Goal: Task Accomplishment & Management: Manage account settings

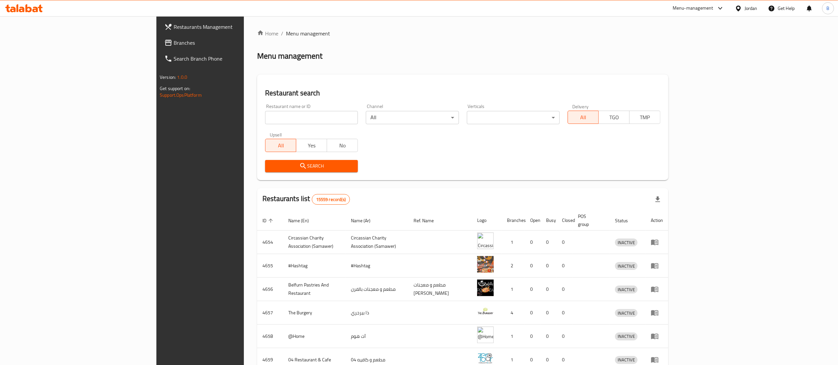
click at [265, 121] on input "search" at bounding box center [311, 117] width 93 height 13
paste input "776111"
type input "776111"
click button "Search" at bounding box center [311, 166] width 93 height 12
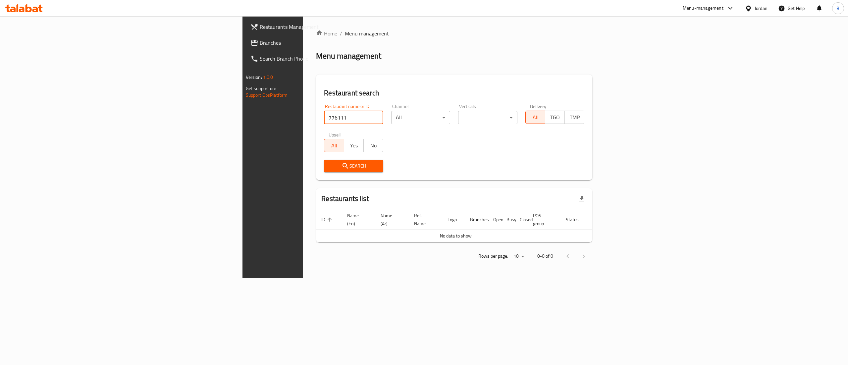
click at [260, 39] on span "Branches" at bounding box center [319, 43] width 119 height 8
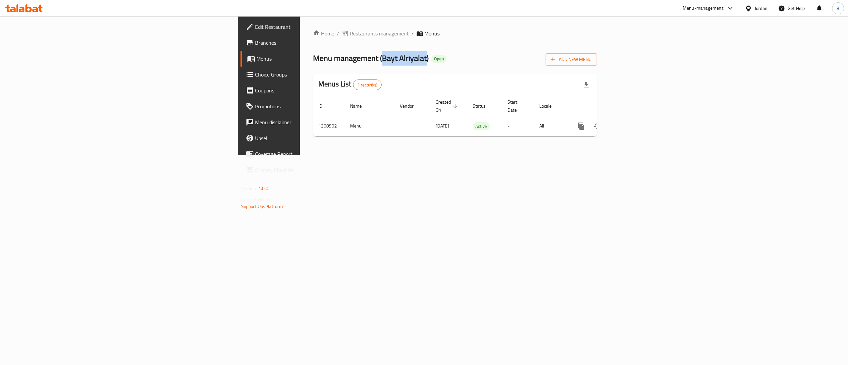
drag, startPoint x: 223, startPoint y: 58, endPoint x: 267, endPoint y: 58, distance: 43.7
click at [313, 58] on span "Menu management ( Bayt Alriyalat )" at bounding box center [371, 58] width 116 height 15
copy span "Bayt Alriyalat"
click at [556, 62] on icon "button" at bounding box center [552, 59] width 7 height 7
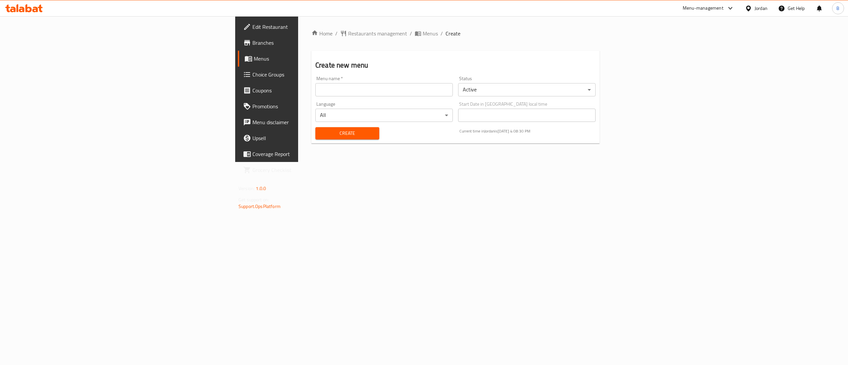
click at [315, 92] on input "text" at bounding box center [383, 89] width 137 height 13
paste input "Bayt Alriyalat"
type input "Bayt Alriyalat"
click at [321, 130] on span "Create" at bounding box center [347, 133] width 53 height 8
click at [238, 64] on link "Menus" at bounding box center [307, 59] width 139 height 16
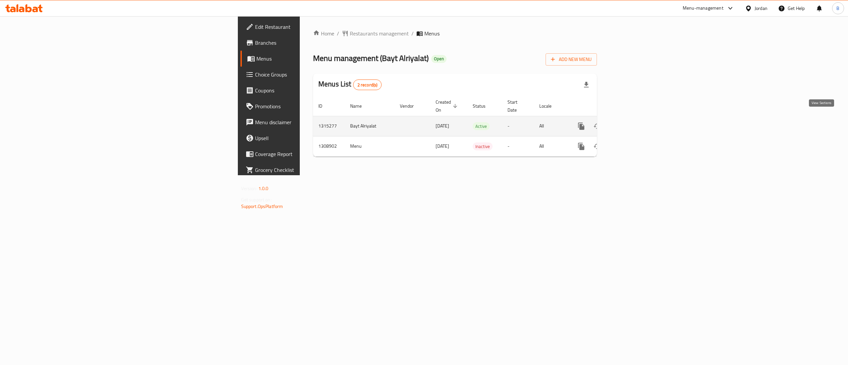
click at [637, 118] on link "enhanced table" at bounding box center [629, 126] width 16 height 16
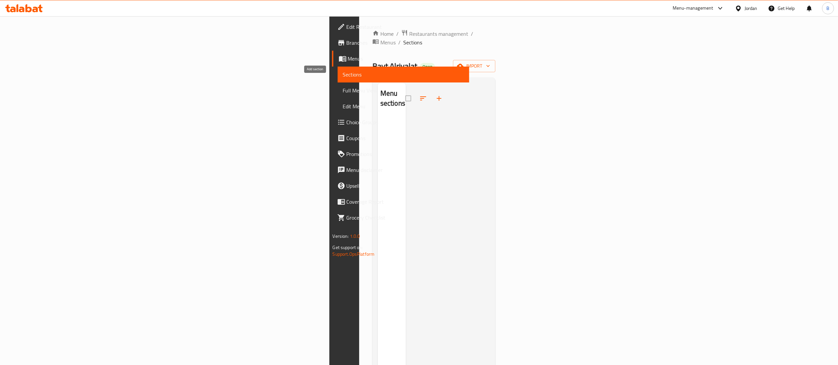
click at [435, 94] on icon "button" at bounding box center [439, 98] width 8 height 8
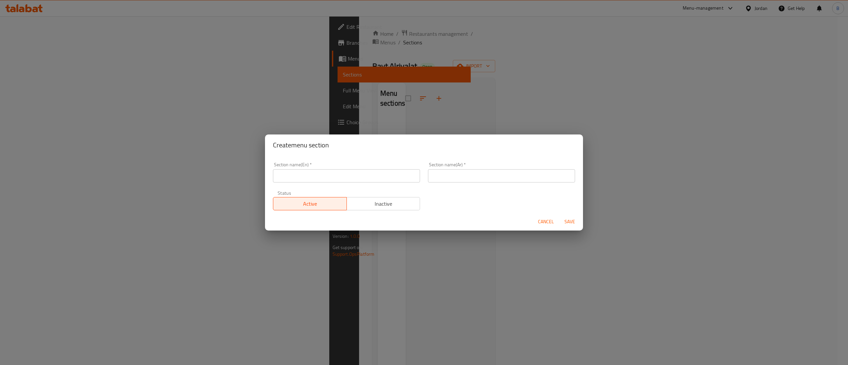
click at [542, 221] on span "Cancel" at bounding box center [546, 222] width 16 height 8
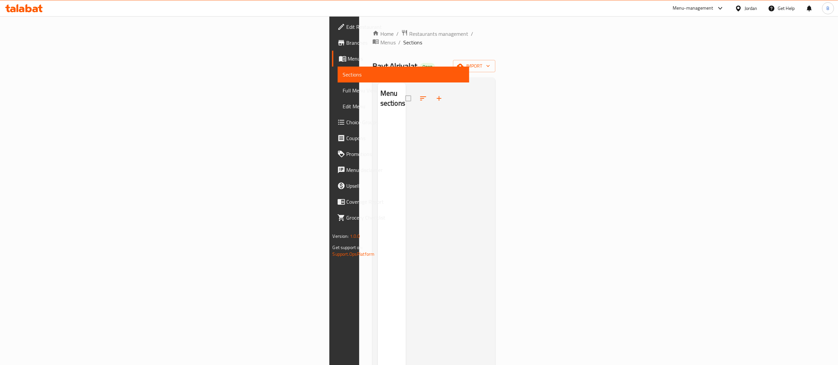
click at [437, 96] on icon "button" at bounding box center [439, 98] width 5 height 5
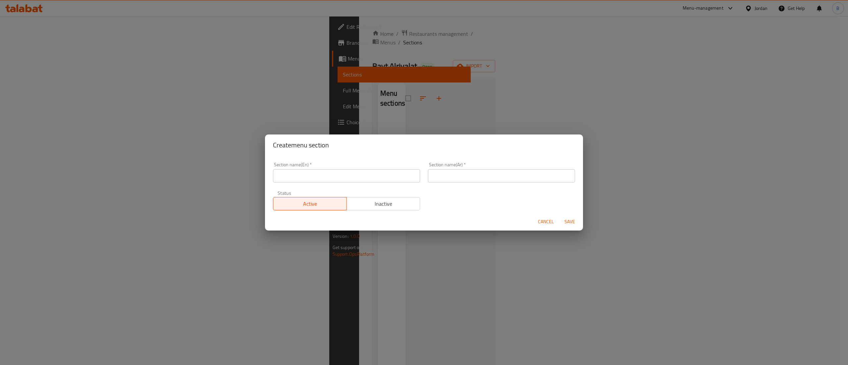
click at [318, 176] on input "text" at bounding box center [346, 175] width 147 height 13
type input "Meals"
click at [528, 174] on input "text" at bounding box center [501, 175] width 147 height 13
type input "وجبات"
click at [459, 203] on div "Section name(En)   * Meals Section name(En) * Section name(Ar)   * وجبات Sectio…" at bounding box center [424, 186] width 310 height 56
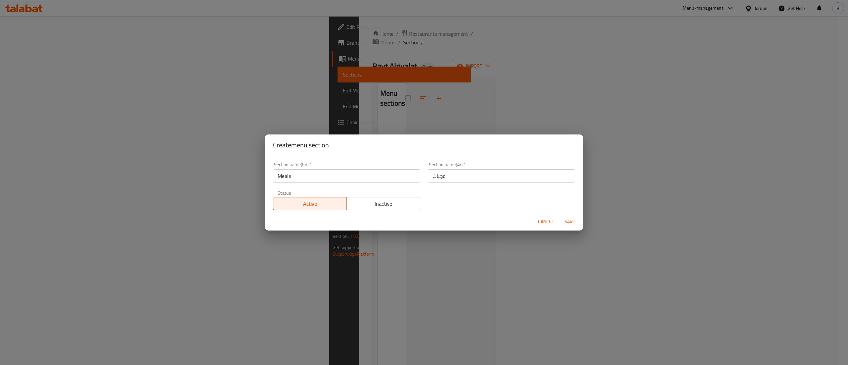
click at [569, 221] on span "Save" at bounding box center [570, 222] width 16 height 8
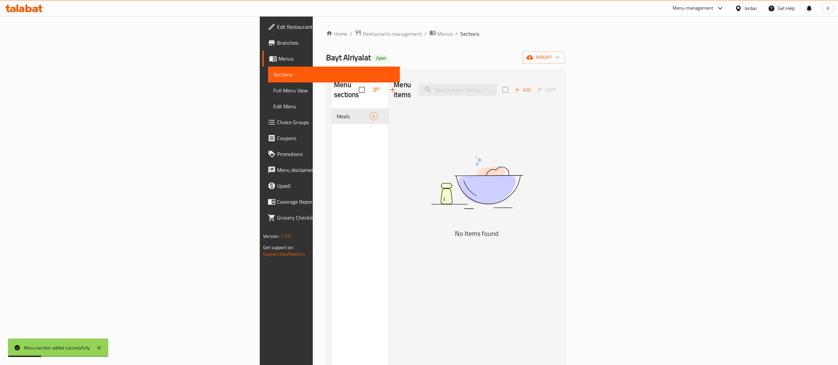
click at [520, 87] on icon "button" at bounding box center [517, 90] width 6 height 6
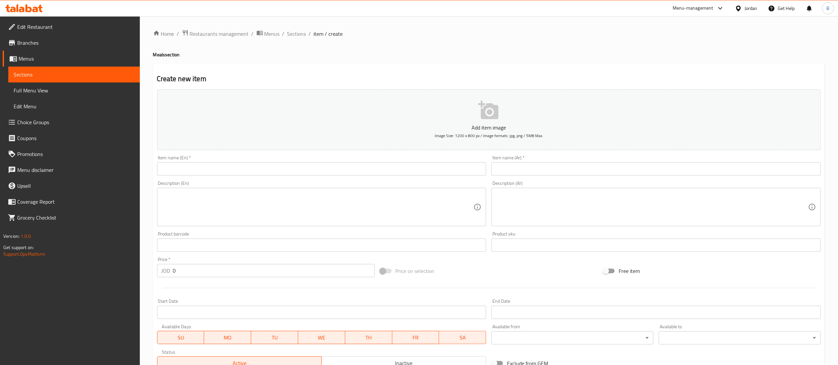
click at [509, 168] on input "text" at bounding box center [655, 168] width 329 height 13
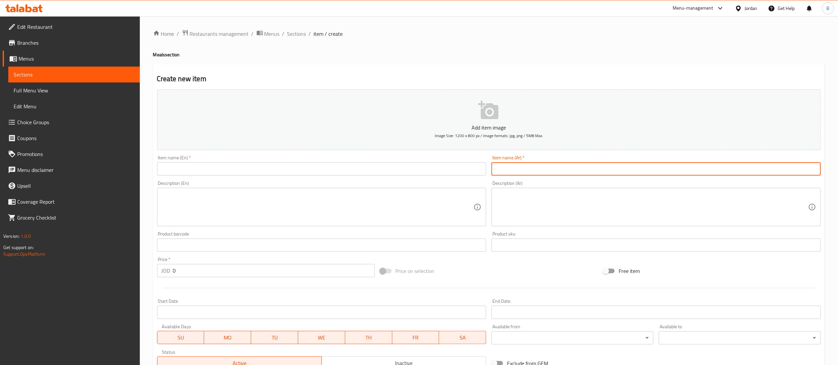
paste input "وجبة منسف لحم بلدي وزن القطعه من ٣٥٠ غرام إلى ٤٠٠"
type input "وجبة منسف لحم بلدي وزن القطعه من ٣٥٠ غرام إلى ٤٠٠"
drag, startPoint x: 381, startPoint y: 168, endPoint x: 380, endPoint y: 176, distance: 8.0
click at [381, 168] on input "text" at bounding box center [321, 168] width 329 height 13
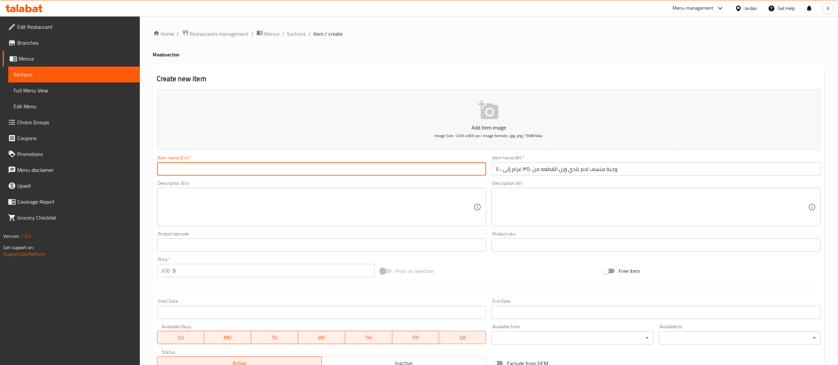
paste input "Mansaf meal, local meat, weight of the piece from 350 to 400 grams"
type input "Mansaf meal, local meat, weight of the piece from 350 to 400 grams"
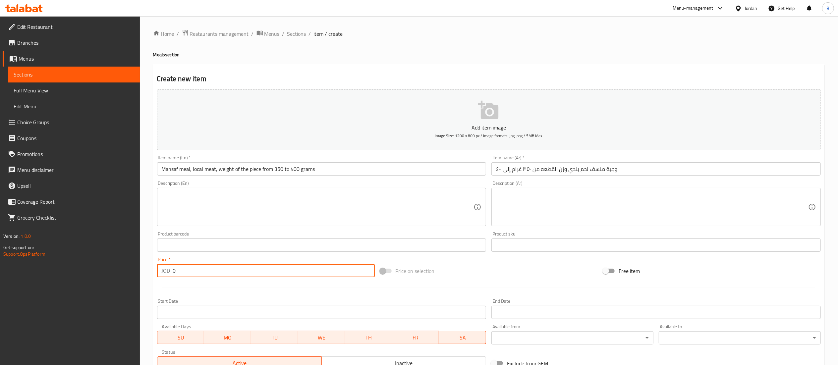
drag, startPoint x: 233, startPoint y: 266, endPoint x: 133, endPoint y: 277, distance: 101.3
click at [146, 277] on div "Home / Restaurants management / Menus / Sections / item / create Meals section …" at bounding box center [489, 242] width 698 height 452
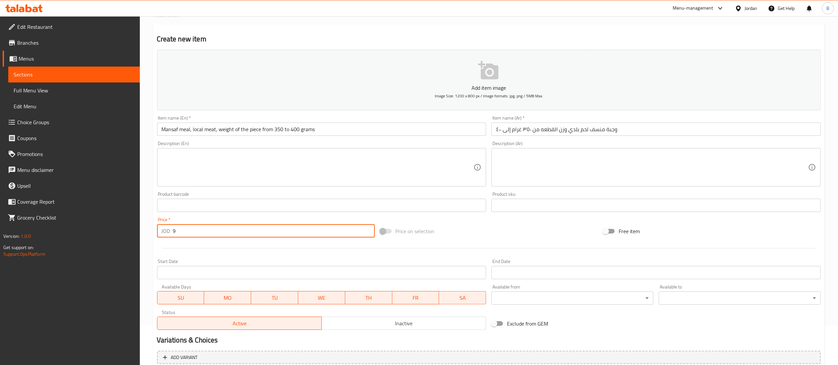
scroll to position [102, 0]
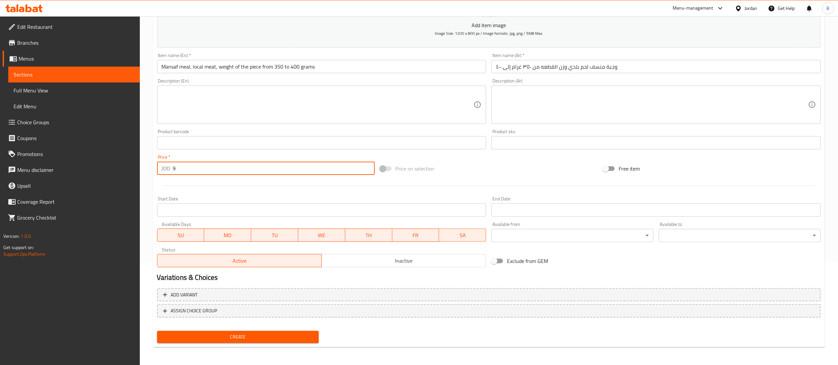
type input "9"
drag, startPoint x: 271, startPoint y: 330, endPoint x: 269, endPoint y: 334, distance: 4.6
click at [269, 334] on div "Add item image Image Size: 1200 x 800 px / Image formats: jpg, png / 5MB Max. I…" at bounding box center [488, 164] width 669 height 361
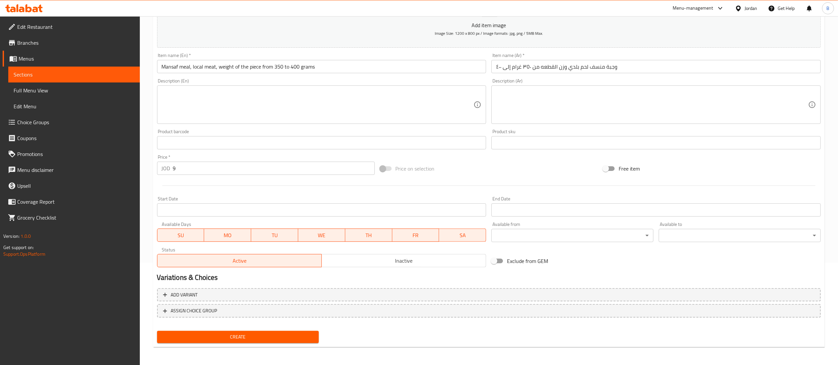
click at [269, 337] on span "Create" at bounding box center [237, 337] width 151 height 8
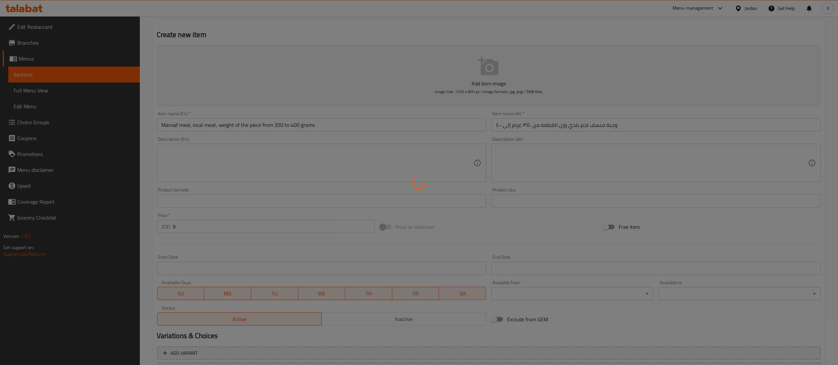
scroll to position [0, 0]
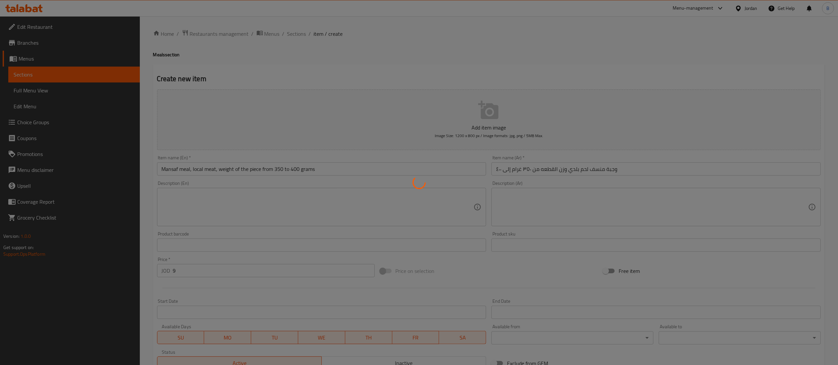
type input "0"
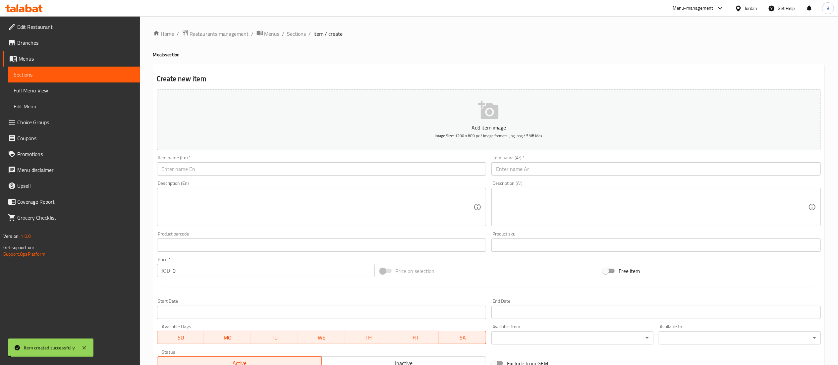
drag, startPoint x: 296, startPoint y: 37, endPoint x: 316, endPoint y: 64, distance: 33.9
click at [296, 37] on span "Sections" at bounding box center [296, 34] width 19 height 8
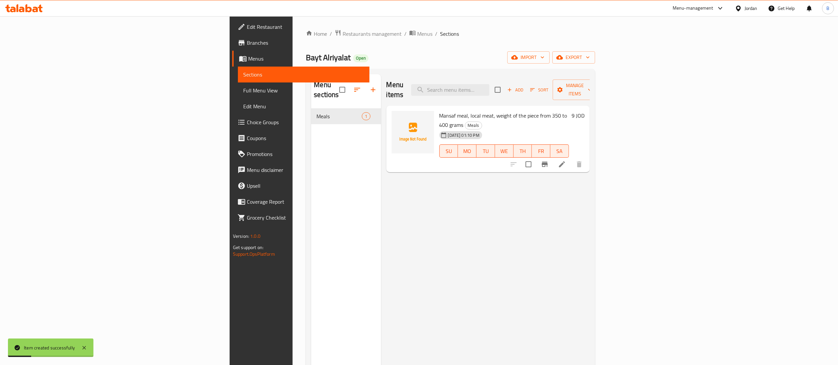
click at [524, 86] on span "Add" at bounding box center [515, 90] width 18 height 8
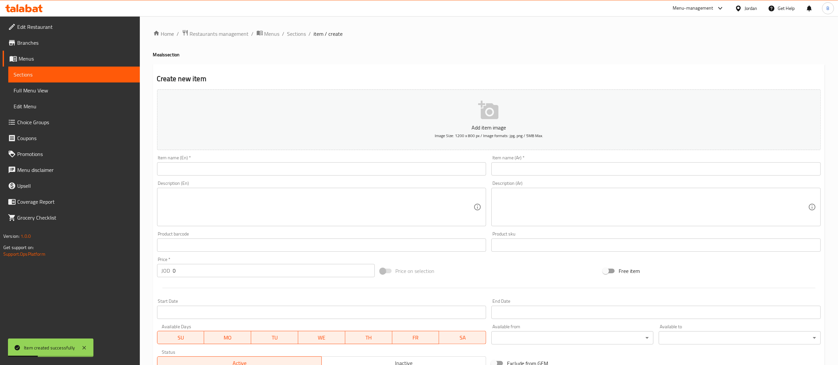
click at [603, 166] on input "text" at bounding box center [655, 168] width 329 height 13
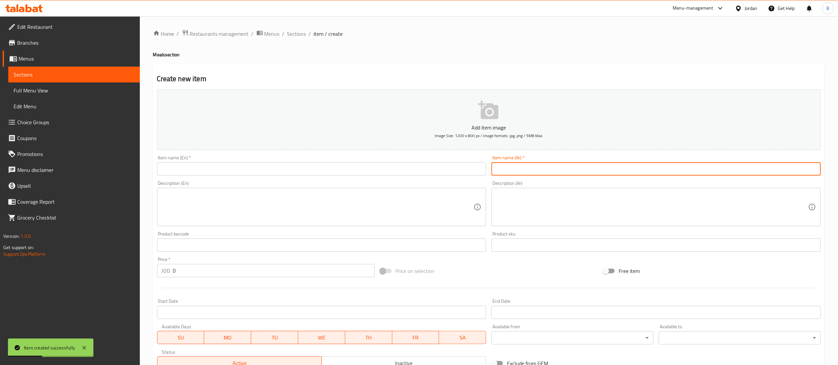
paste input "وجبة منسف فتيت"
type input "وجبة منسف فتيت"
click at [450, 173] on input "text" at bounding box center [321, 168] width 329 height 13
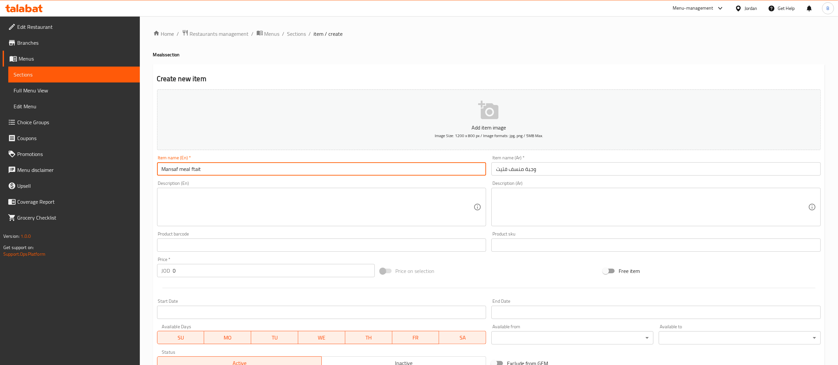
type input "Mansaf meal ftait"
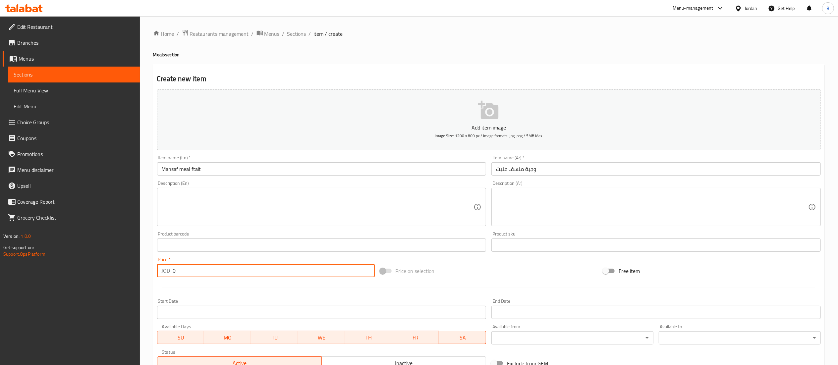
drag, startPoint x: 216, startPoint y: 274, endPoint x: 11, endPoint y: 283, distance: 205.2
click at [19, 281] on div "Edit Restaurant Branches Menus Sections Full Menu View Edit Menu Choice Groups …" at bounding box center [419, 242] width 838 height 452
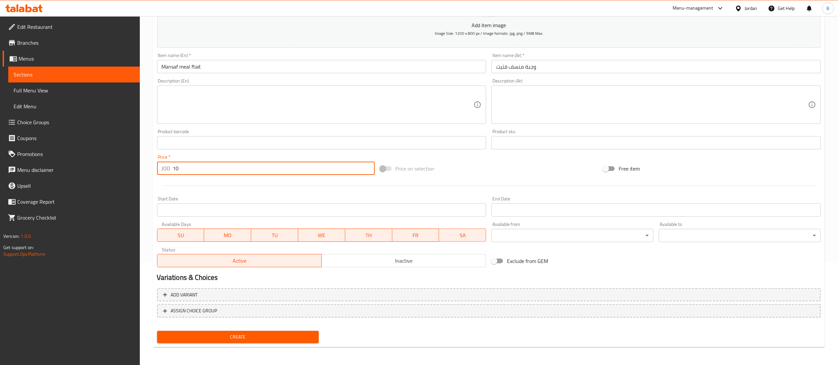
type input "10"
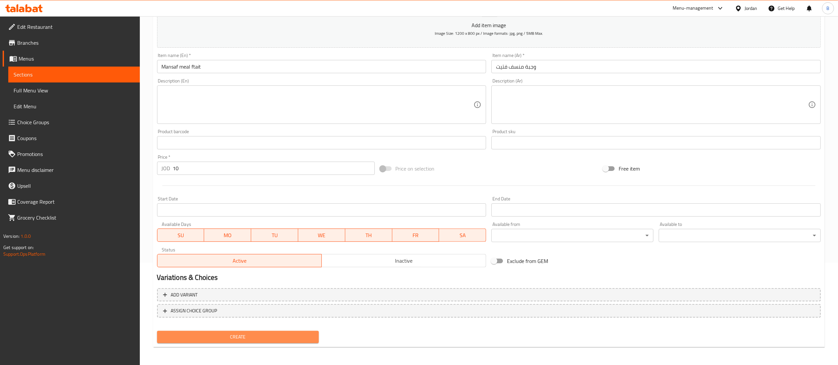
click at [233, 338] on span "Create" at bounding box center [237, 337] width 151 height 8
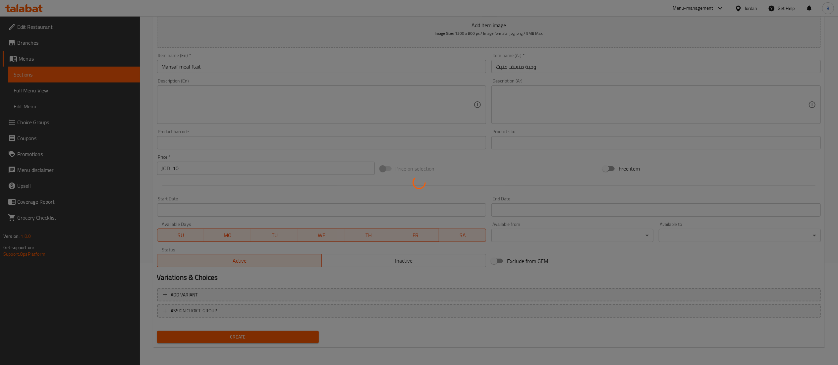
type input "0"
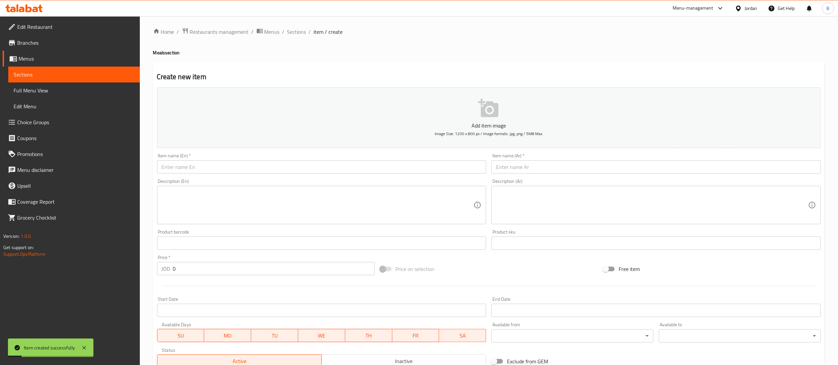
scroll to position [0, 0]
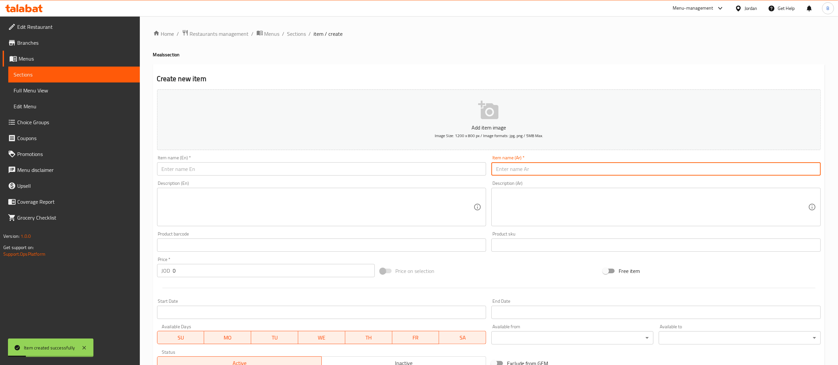
click at [531, 168] on input "text" at bounding box center [655, 168] width 329 height 13
paste input "وجبة منسف ساده"
type input "وجبة منسف ساده"
click at [329, 171] on input "text" at bounding box center [321, 168] width 329 height 13
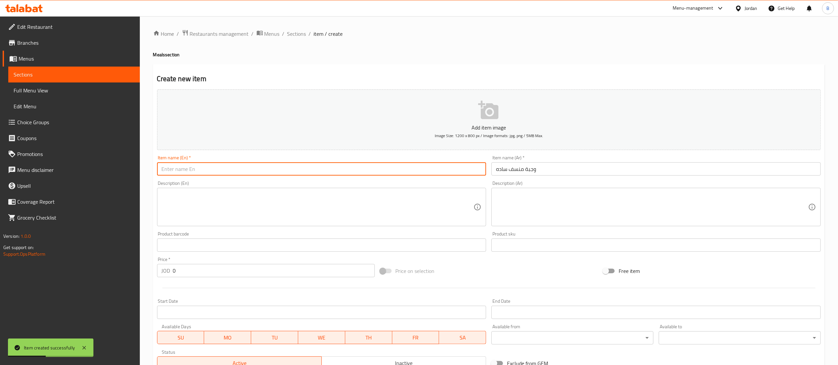
paste input "Plain Mansaf meal"
type input "Plain Mansaf meal"
drag, startPoint x: 189, startPoint y: 275, endPoint x: 130, endPoint y: 281, distance: 59.9
click at [126, 273] on div "Edit Restaurant Branches Menus Sections Full Menu View Edit Menu Choice Groups …" at bounding box center [419, 242] width 838 height 452
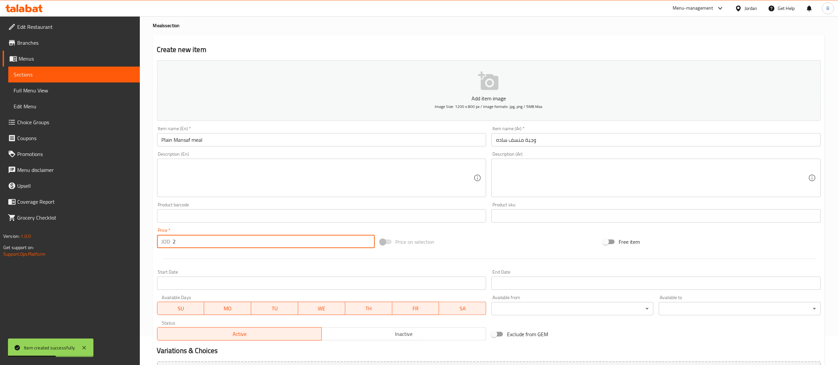
scroll to position [102, 0]
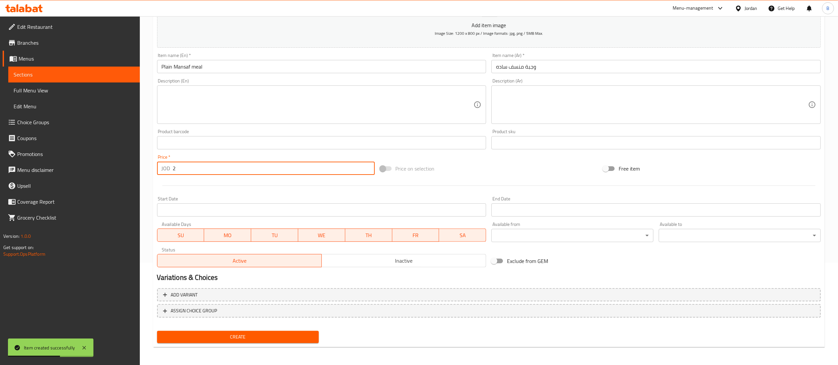
type input "2"
click at [284, 336] on span "Create" at bounding box center [237, 337] width 151 height 8
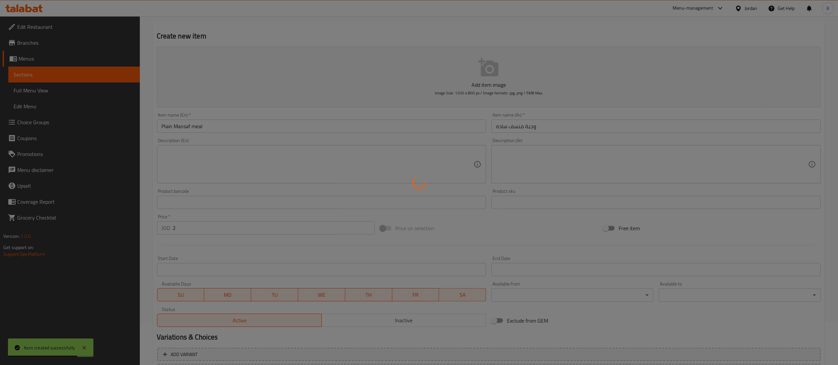
scroll to position [0, 0]
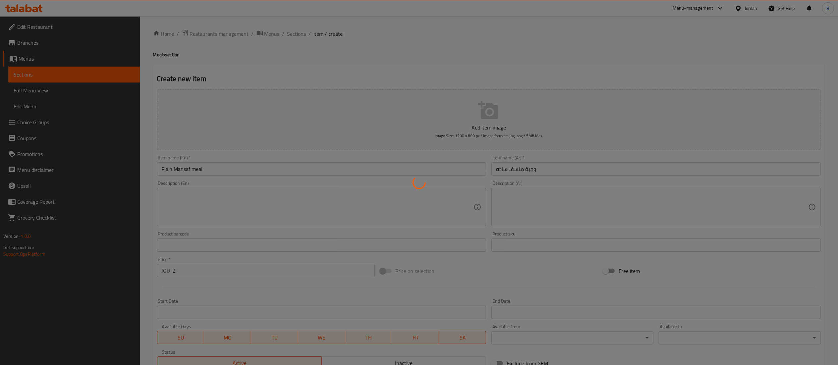
type input "0"
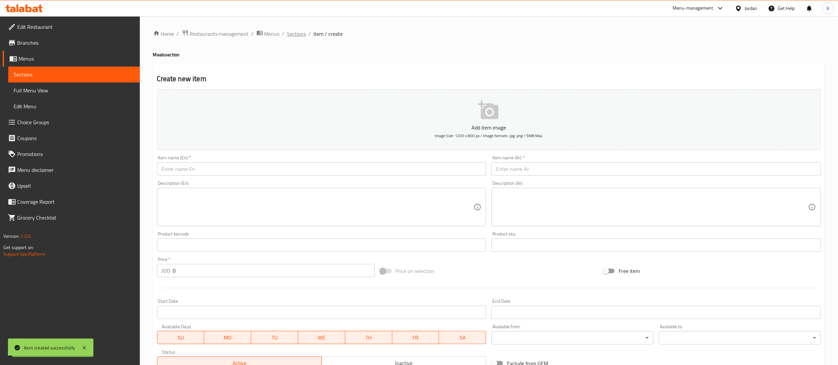
click at [293, 32] on span "Sections" at bounding box center [296, 34] width 19 height 8
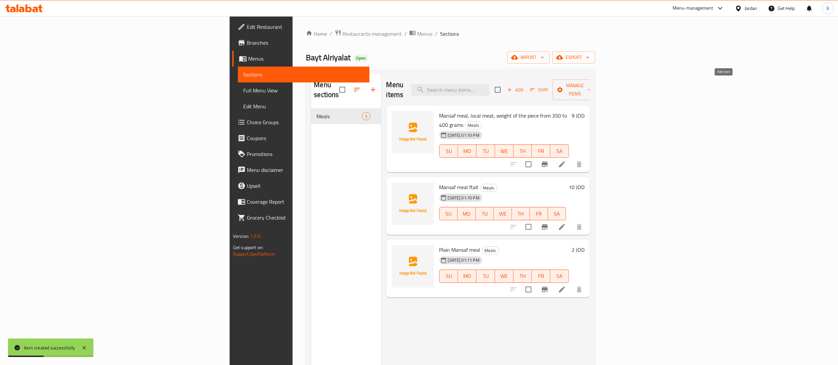
click at [512, 87] on icon "button" at bounding box center [509, 90] width 6 height 6
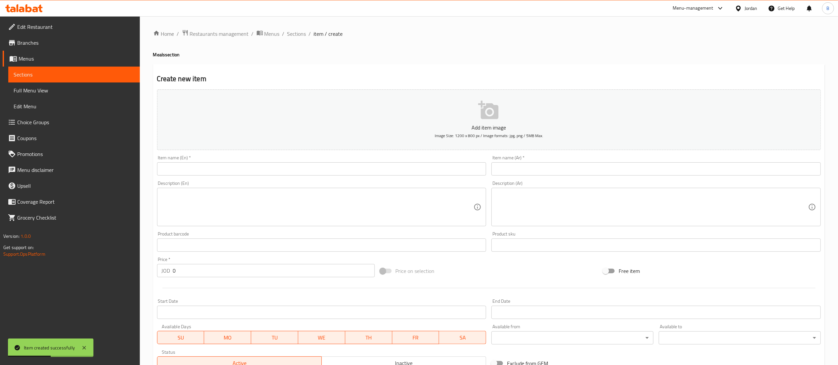
drag, startPoint x: 541, startPoint y: 171, endPoint x: 536, endPoint y: 170, distance: 5.3
click at [541, 171] on input "text" at bounding box center [655, 168] width 329 height 13
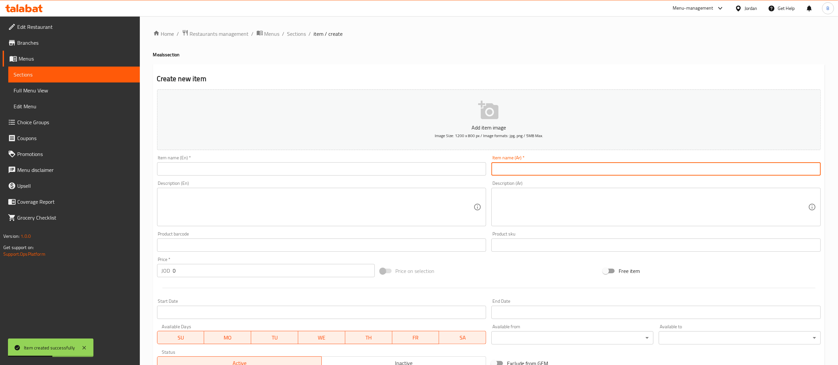
paste input "وجبة منسف فتيت"
type input "وجبة منسف فتيت"
drag, startPoint x: 452, startPoint y: 172, endPoint x: 581, endPoint y: 351, distance: 220.4
click at [452, 172] on input "text" at bounding box center [321, 168] width 329 height 13
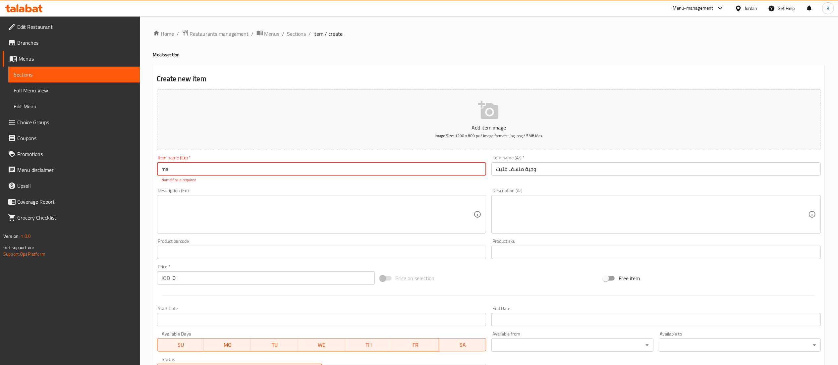
type input "m"
type input "Mansaf meal ftait"
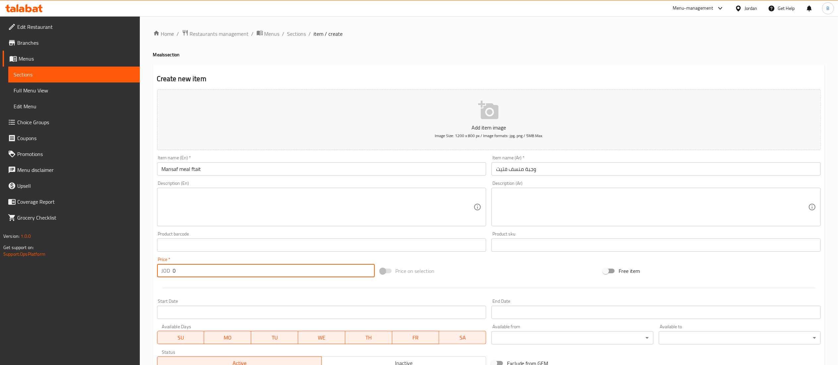
drag, startPoint x: 207, startPoint y: 278, endPoint x: 73, endPoint y: 266, distance: 134.6
click at [92, 268] on div "Edit Restaurant Branches Menus Sections Full Menu View Edit Menu Choice Groups …" at bounding box center [419, 242] width 838 height 452
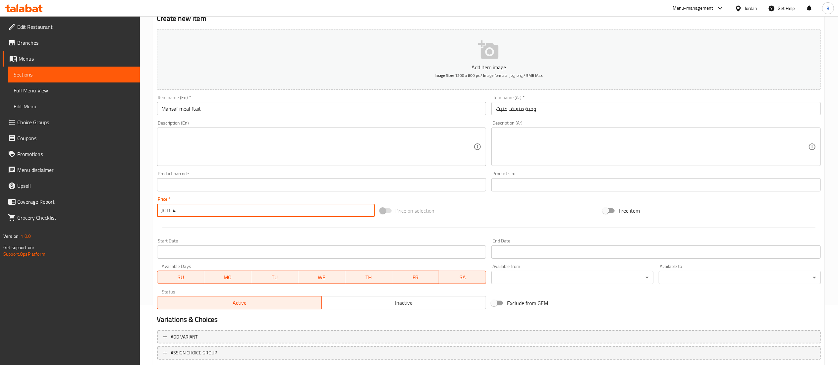
scroll to position [102, 0]
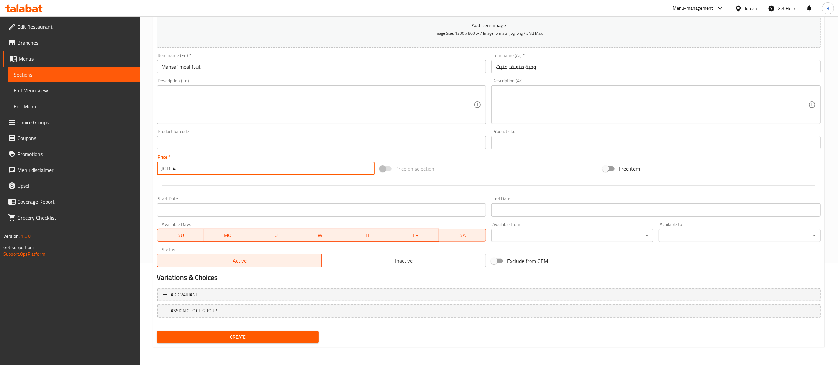
type input "4"
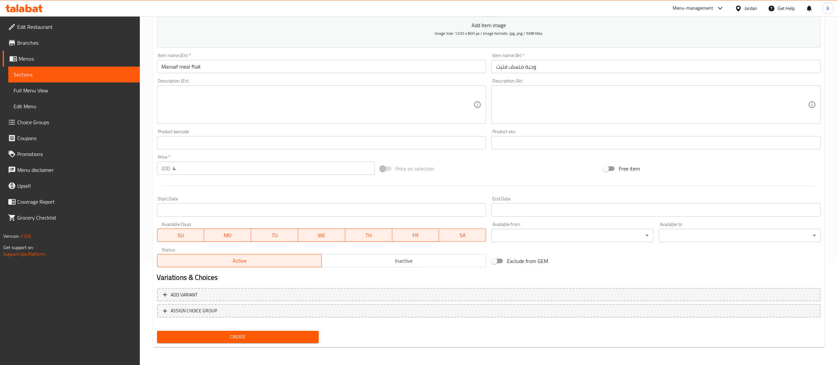
click at [255, 328] on div "Create" at bounding box center [237, 337] width 167 height 18
click at [271, 340] on span "Create" at bounding box center [237, 337] width 151 height 8
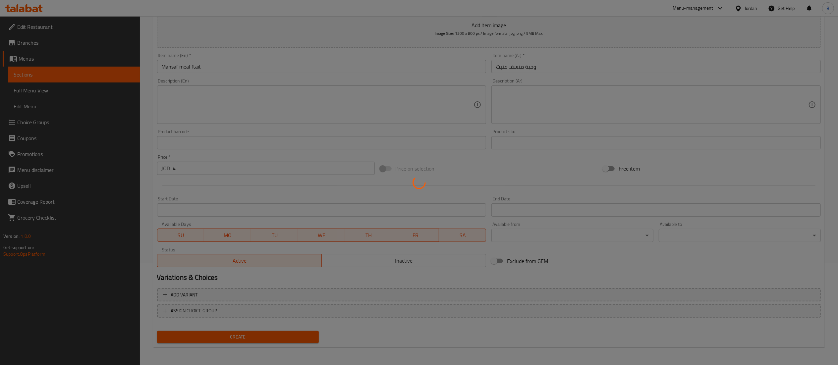
type input "0"
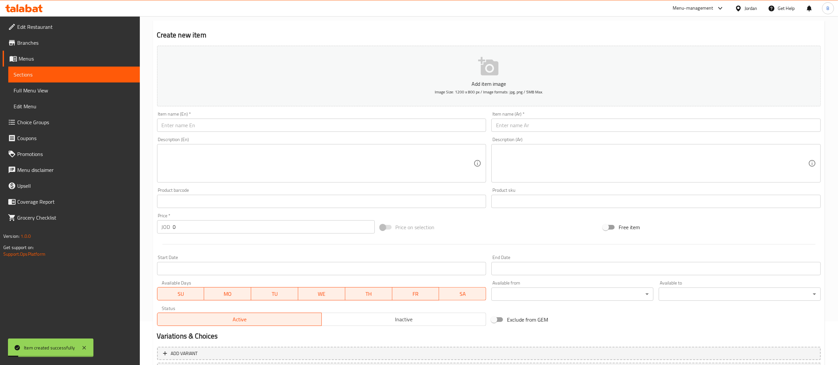
scroll to position [0, 0]
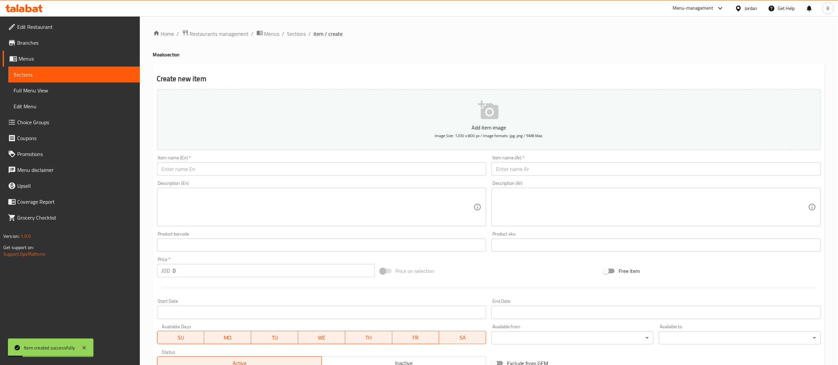
click at [559, 168] on input "text" at bounding box center [655, 168] width 329 height 13
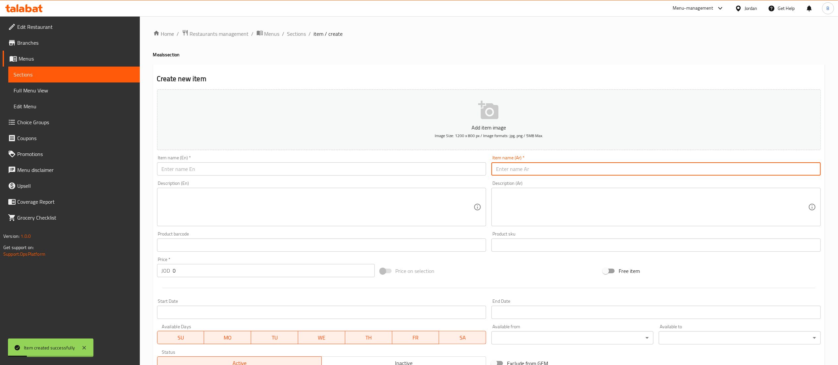
paste input "وجبة منسف راس"
type input "وجبة منسف راس"
click at [286, 170] on input "text" at bounding box center [321, 168] width 329 height 13
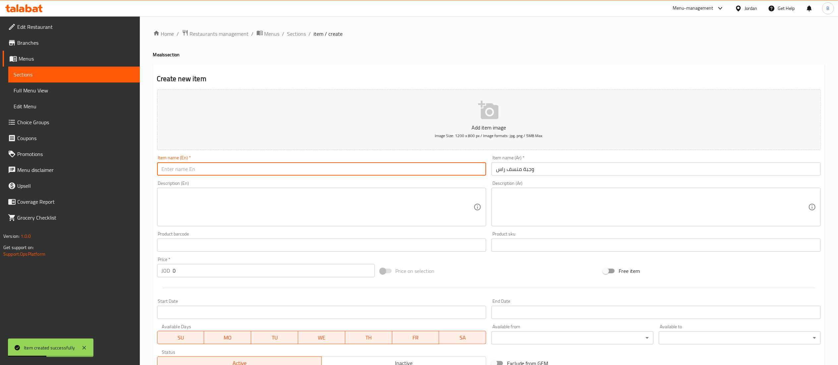
type input "m"
type input "Mansaf meal ras"
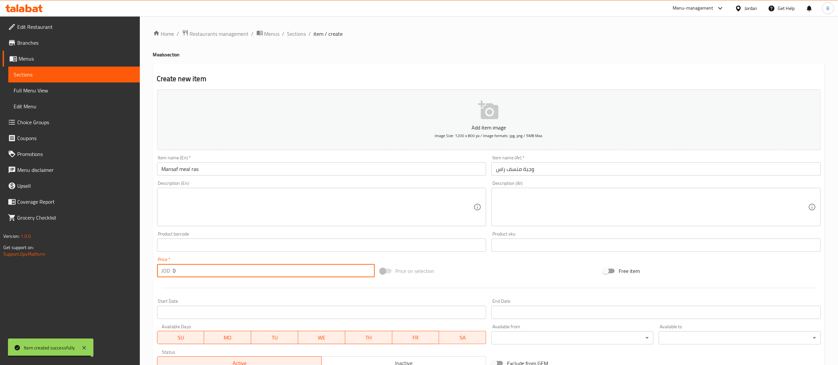
drag, startPoint x: 187, startPoint y: 276, endPoint x: 7, endPoint y: 265, distance: 181.2
click at [60, 265] on div "Edit Restaurant Branches Menus Sections Full Menu View Edit Menu Choice Groups …" at bounding box center [419, 242] width 838 height 452
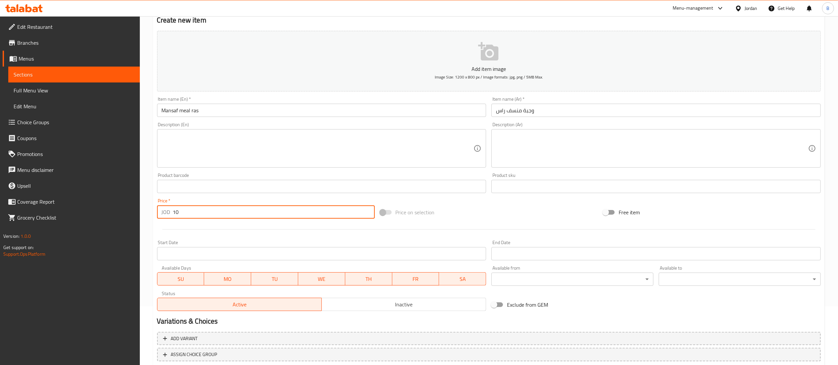
scroll to position [102, 0]
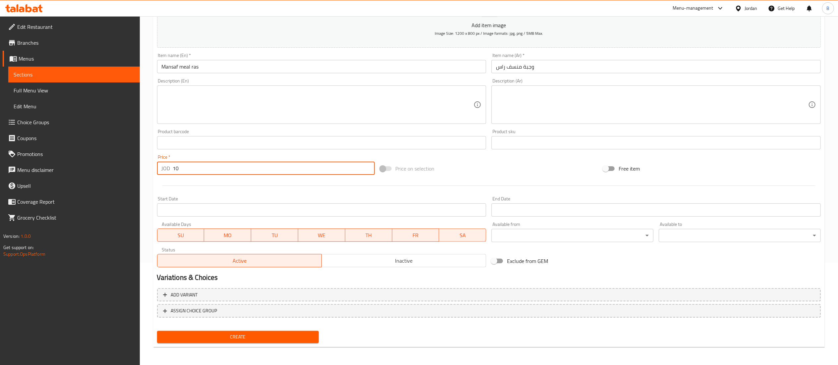
type input "10"
click at [258, 337] on span "Create" at bounding box center [237, 337] width 151 height 8
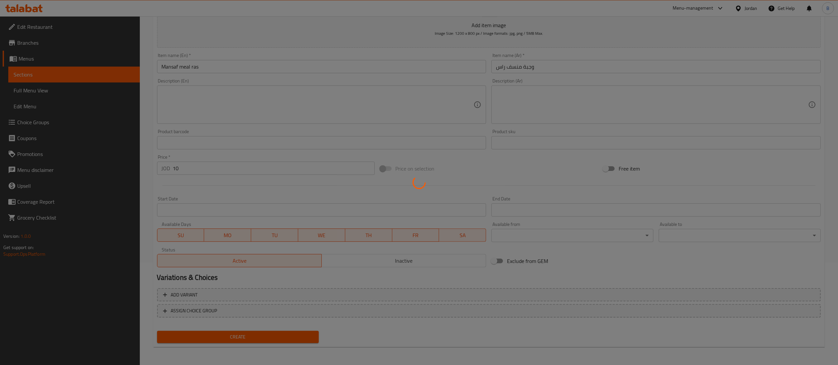
type input "0"
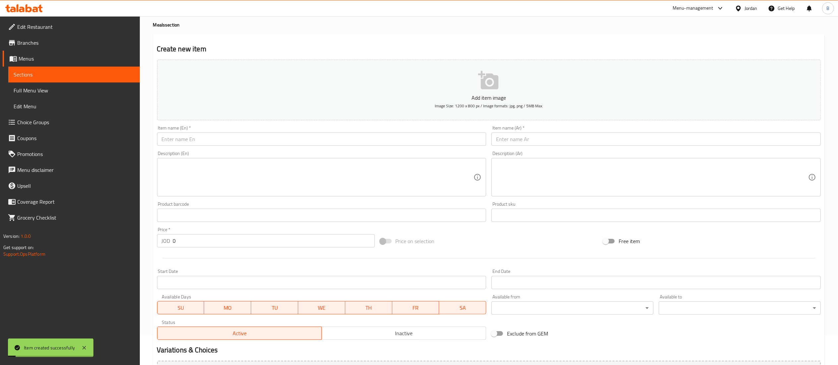
scroll to position [0, 0]
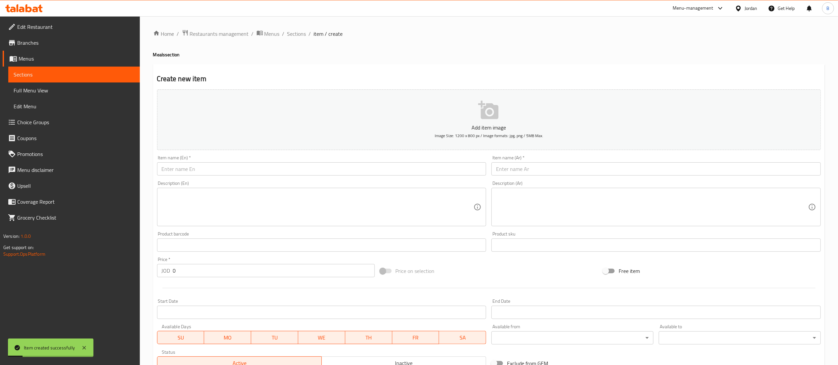
click at [301, 37] on span "Sections" at bounding box center [296, 34] width 19 height 8
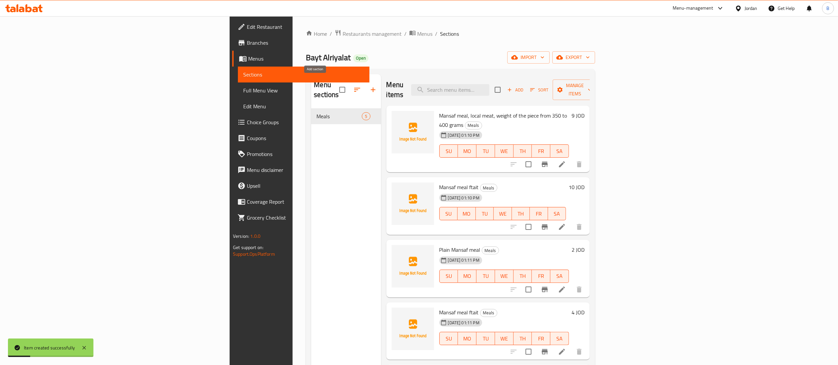
click at [369, 87] on icon "button" at bounding box center [373, 90] width 8 height 8
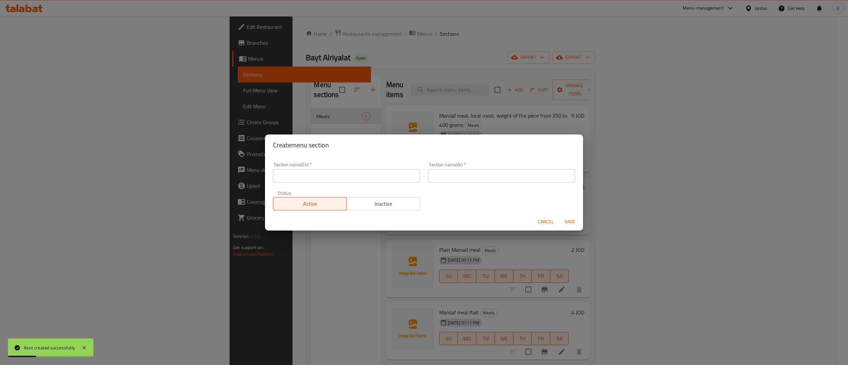
click at [299, 175] on input "text" at bounding box center [346, 175] width 147 height 13
type input "Sidr"
click at [464, 171] on input "text" at bounding box center [501, 175] width 147 height 13
type input "سدر"
click at [427, 201] on div "Section name(En)   * Sidr Section name(En) * Section name(Ar)   * سدر Section n…" at bounding box center [424, 186] width 310 height 56
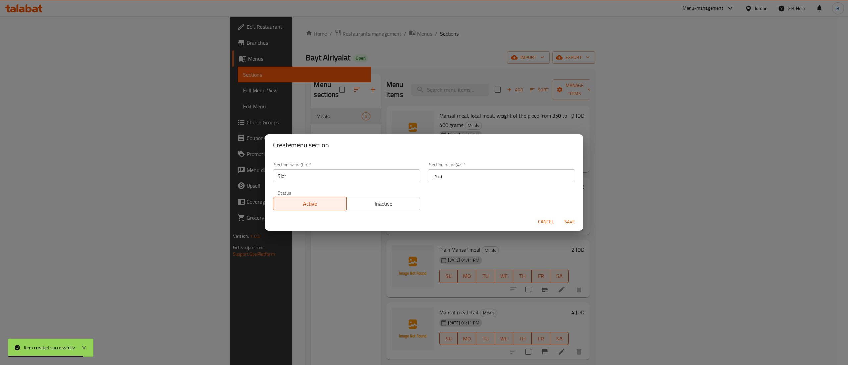
click at [570, 218] on span "Save" at bounding box center [570, 222] width 16 height 8
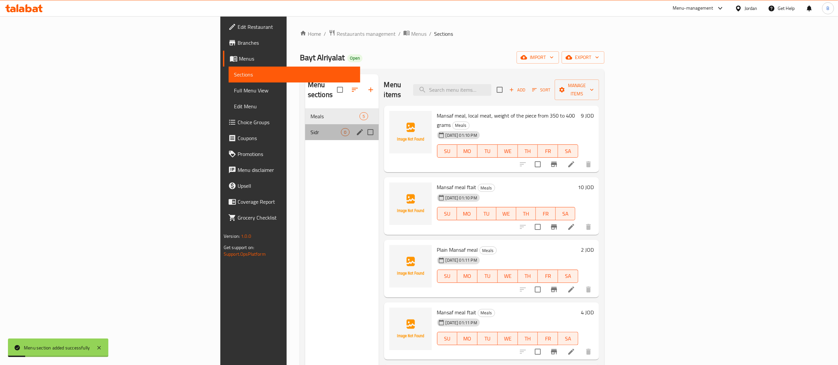
click at [310, 128] on span "Sidr" at bounding box center [325, 132] width 31 height 8
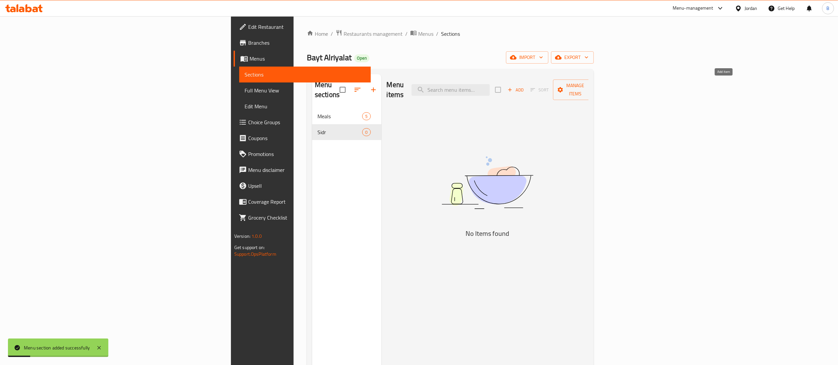
click at [524, 88] on span "Add" at bounding box center [515, 90] width 18 height 8
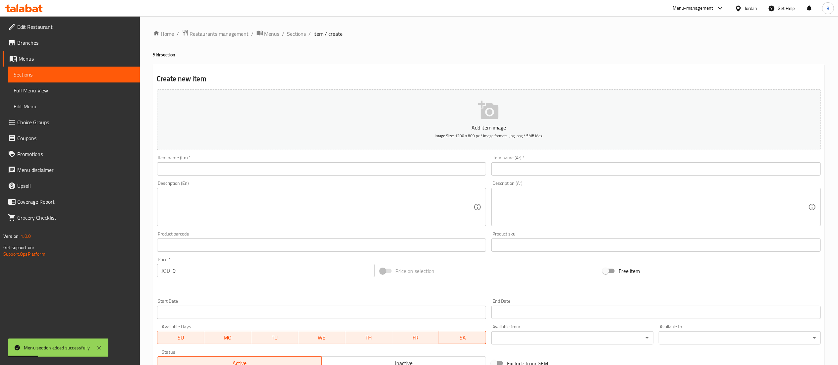
click at [570, 163] on input "text" at bounding box center [655, 168] width 329 height 13
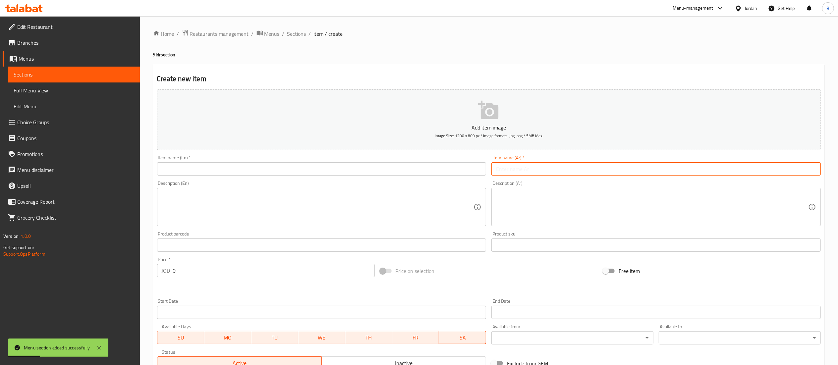
paste input "سدر منسف لحم بلدي يكفي شخصين"
type input "سدر منسف لحم بلدي يكفي شخصين"
click at [403, 176] on div "Item name (En)   * Item name (En) *" at bounding box center [321, 166] width 335 height 26
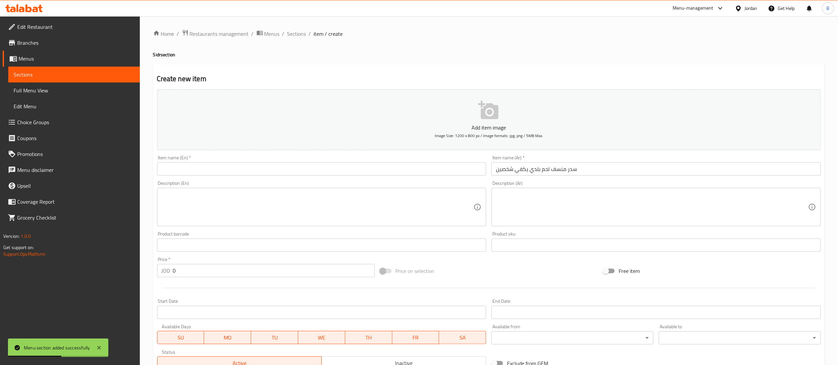
drag, startPoint x: 408, startPoint y: 168, endPoint x: 414, endPoint y: 188, distance: 20.3
click at [408, 168] on input "text" at bounding box center [321, 168] width 329 height 13
paste input "Sidr Mansaf with local meat, enough for two people"
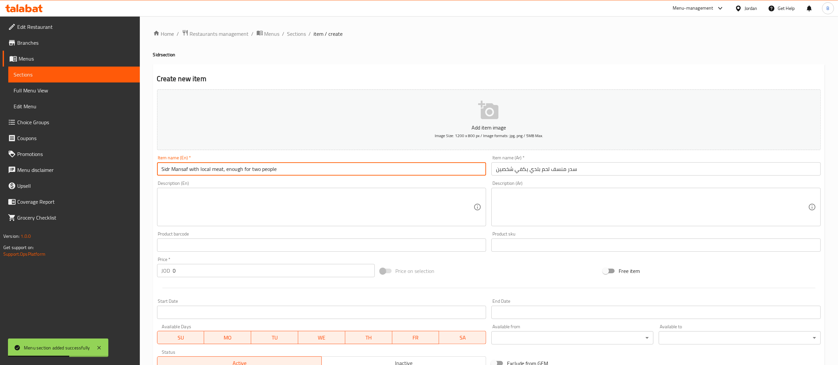
type input "Sidr Mansaf with local meat, enough for two people"
drag, startPoint x: 189, startPoint y: 269, endPoint x: 11, endPoint y: 269, distance: 178.5
click at [43, 269] on div "Edit Restaurant Branches Menus Sections Full Menu View Edit Menu Choice Groups …" at bounding box center [419, 242] width 838 height 452
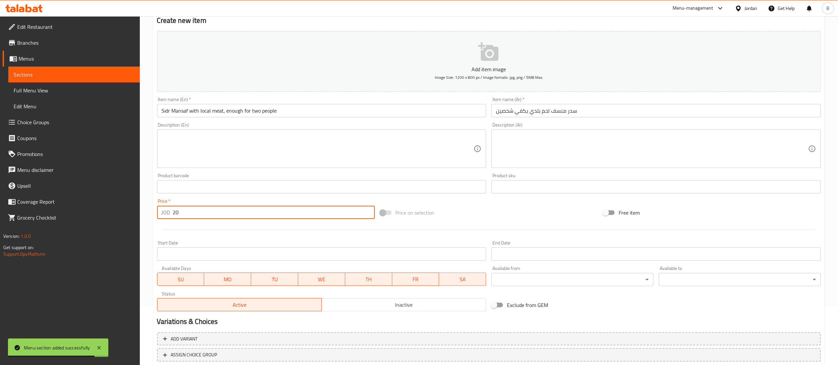
scroll to position [102, 0]
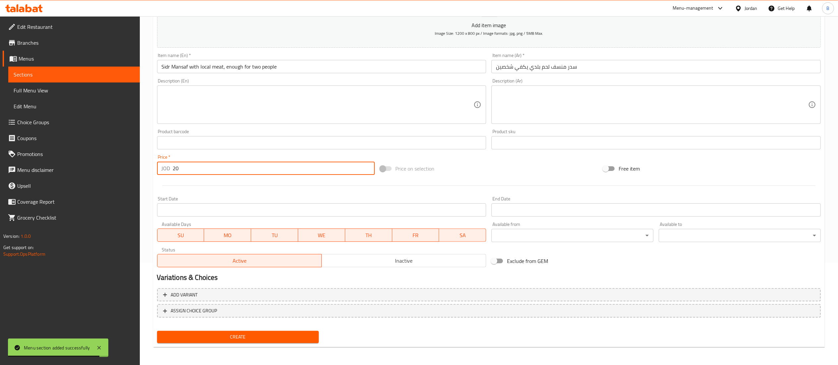
type input "20"
click at [264, 340] on span "Create" at bounding box center [237, 337] width 151 height 8
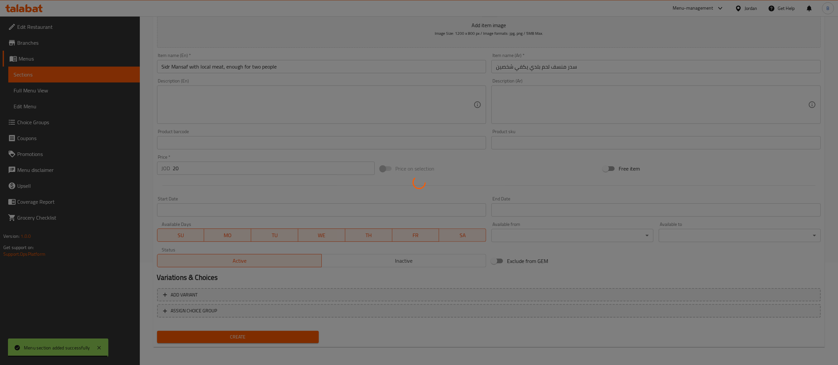
type input "0"
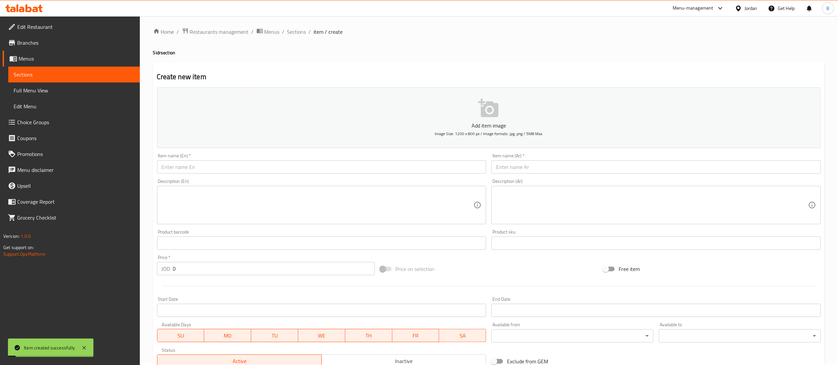
scroll to position [0, 0]
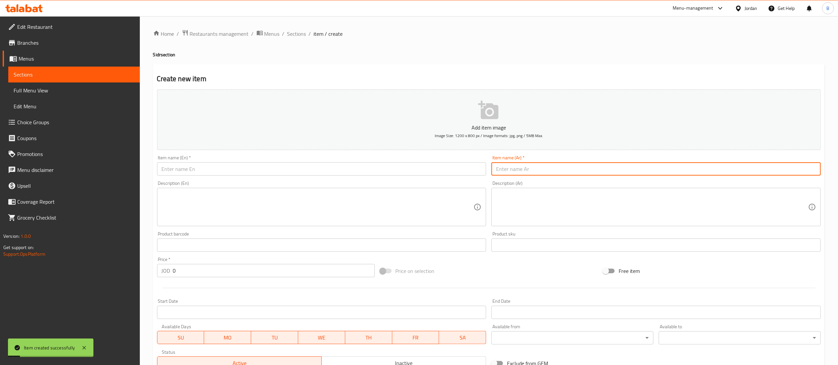
click at [545, 168] on input "text" at bounding box center [655, 168] width 329 height 13
paste input "سدر منسف لحم بلدي يكفي ٣ أشخاص"
type input "سدر منسف لحم بلدي يكفي ٣ أشخاص"
click at [323, 182] on div "Description (En) Description (En)" at bounding box center [321, 203] width 329 height 45
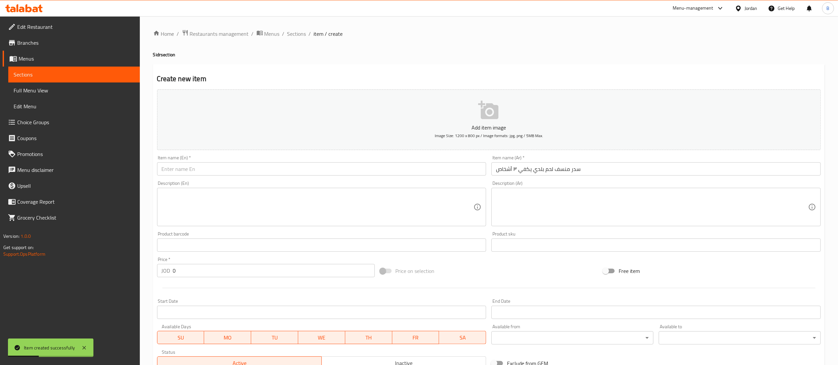
click at [324, 169] on input "text" at bounding box center [321, 168] width 329 height 13
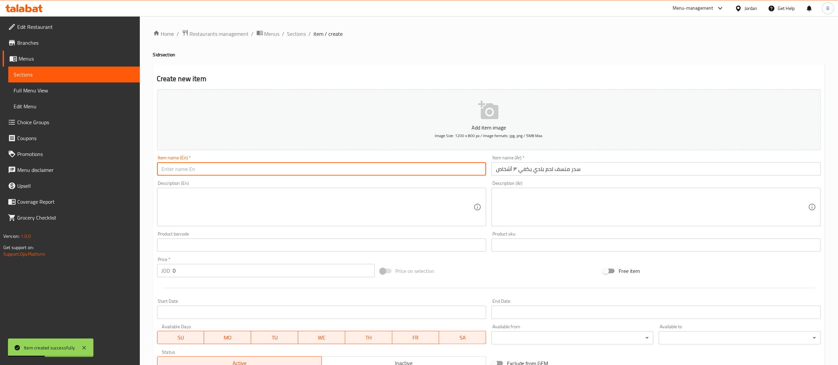
paste input "Local lamb mansaf, enough for 3 people"
type input "Local lamb mansaf, enough for 3 people"
drag, startPoint x: 199, startPoint y: 275, endPoint x: 44, endPoint y: 266, distance: 155.3
click at [67, 266] on div "Edit Restaurant Branches Menus Sections Full Menu View Edit Menu Choice Groups …" at bounding box center [419, 242] width 838 height 452
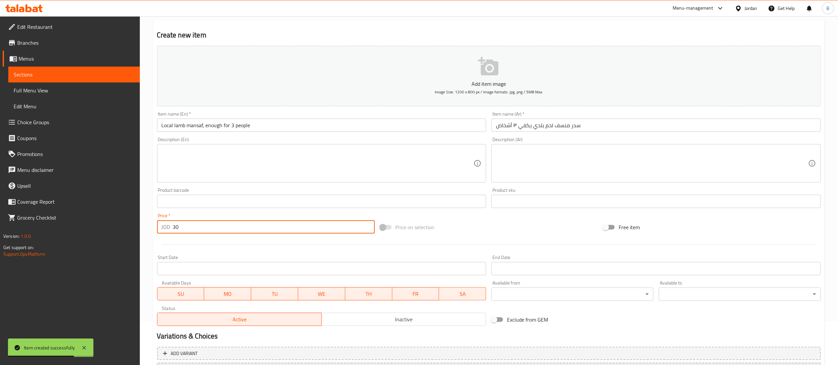
scroll to position [102, 0]
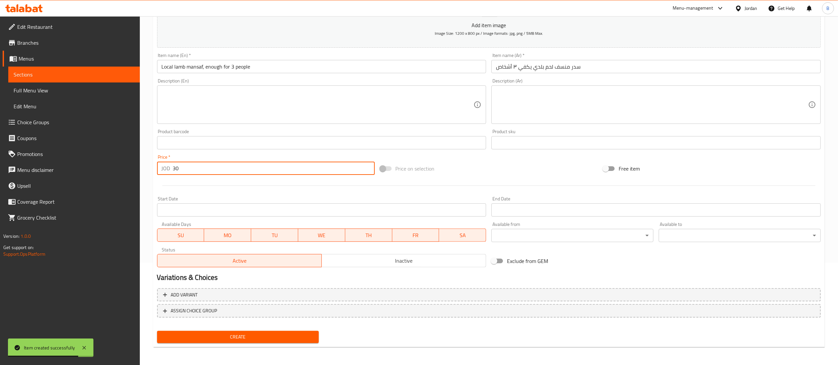
type input "30"
click at [261, 339] on span "Create" at bounding box center [237, 337] width 151 height 8
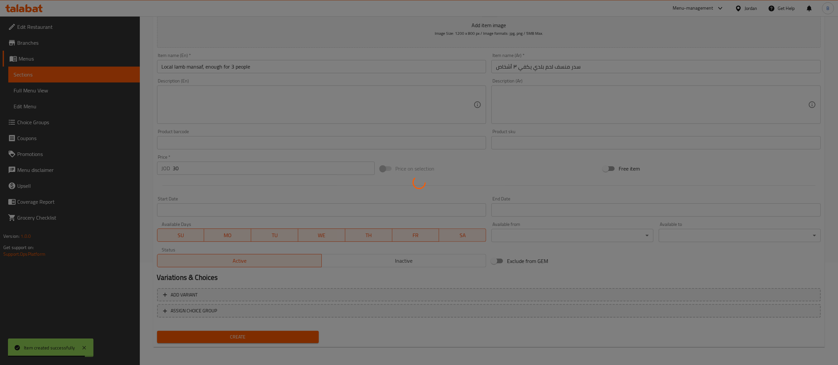
type input "0"
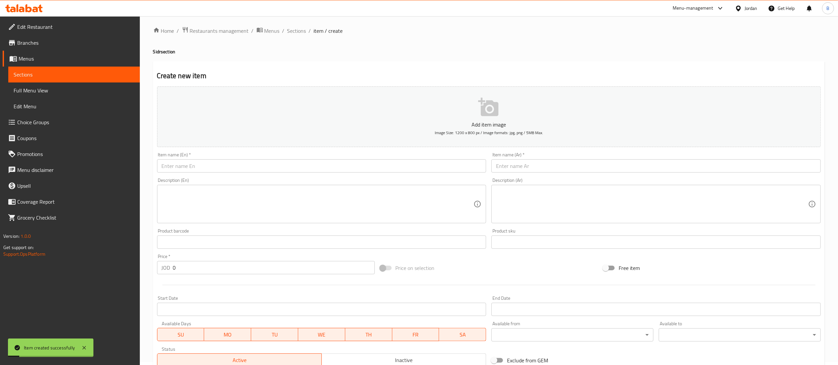
scroll to position [0, 0]
click at [549, 174] on input "text" at bounding box center [655, 168] width 329 height 13
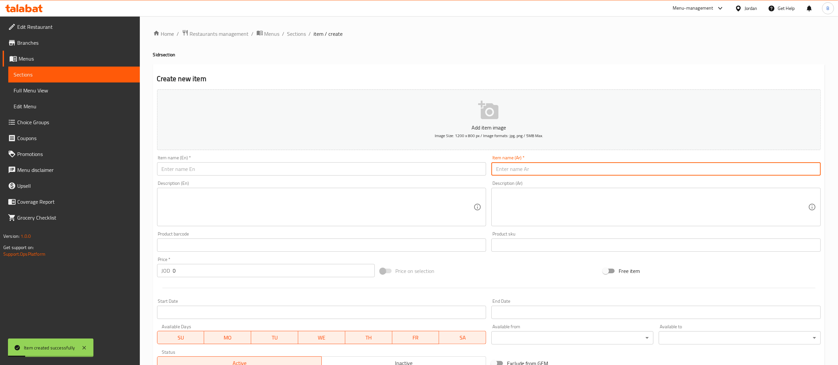
paste input "سدر منسف لحم بلدي يكفي ٤ أشخاص"
type input "سدر منسف لحم بلدي يكفي ٤ أشخاص"
click at [355, 169] on input "text" at bounding box center [321, 168] width 329 height 13
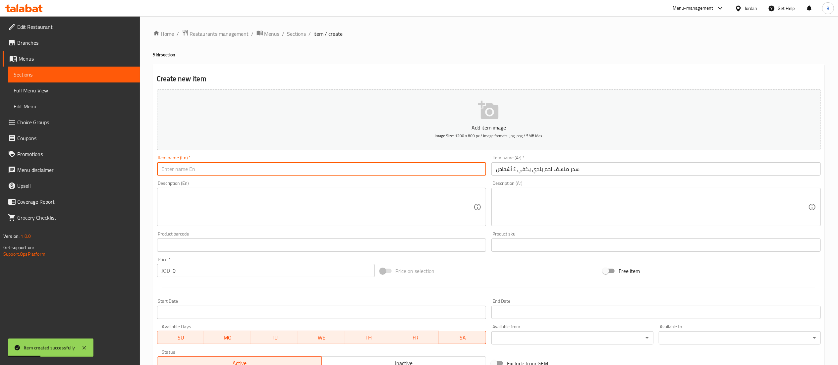
paste input "Sidr Mansaf, local meat, enough for 4 people"
type input "Sidr Mansaf, local meat, enough for 4 people"
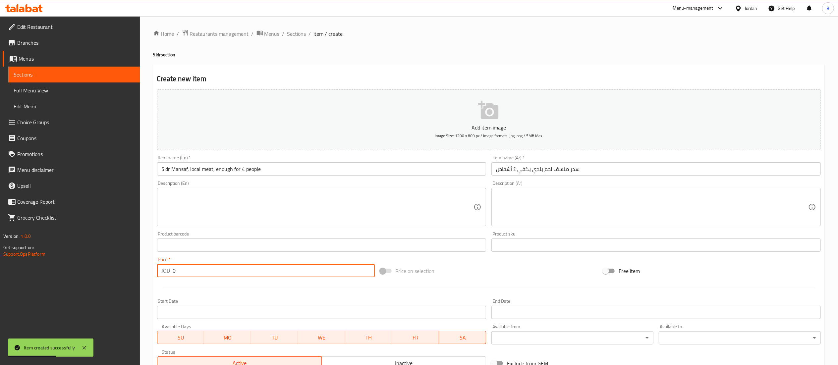
drag, startPoint x: 187, startPoint y: 275, endPoint x: 70, endPoint y: 274, distance: 116.9
click at [146, 274] on div "Home / Restaurants management / Menus / Sections / item / create Sidr section C…" at bounding box center [489, 242] width 698 height 452
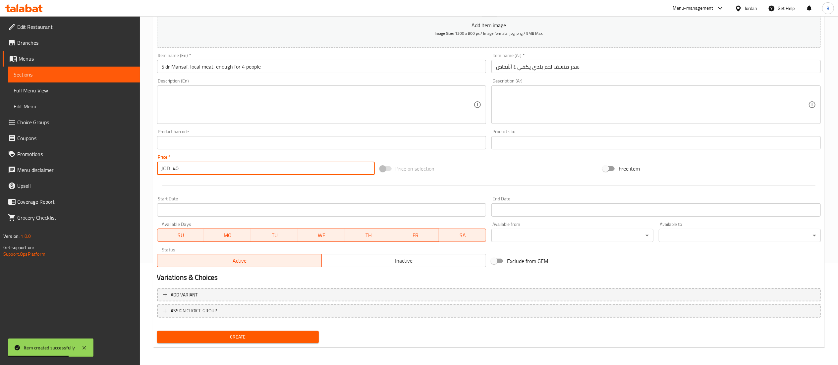
type input "40"
click at [286, 338] on span "Create" at bounding box center [237, 337] width 151 height 8
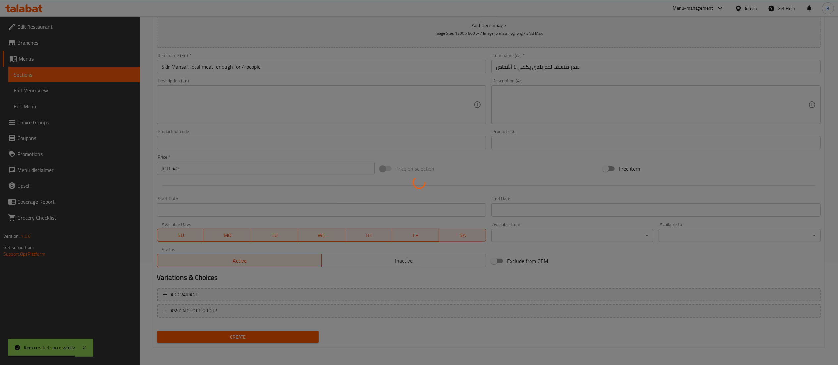
type input "0"
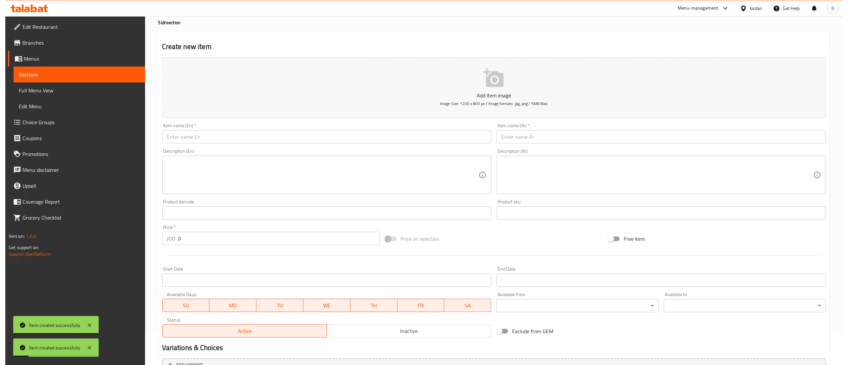
scroll to position [0, 0]
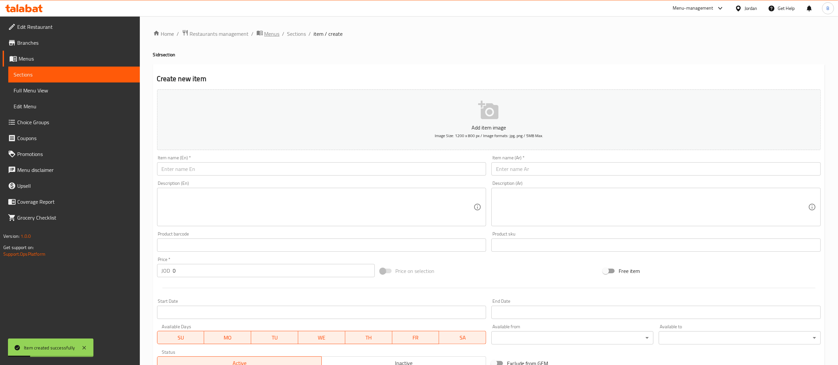
click at [262, 33] on span "breadcrumb" at bounding box center [260, 33] width 8 height 9
